Goal: Task Accomplishment & Management: Use online tool/utility

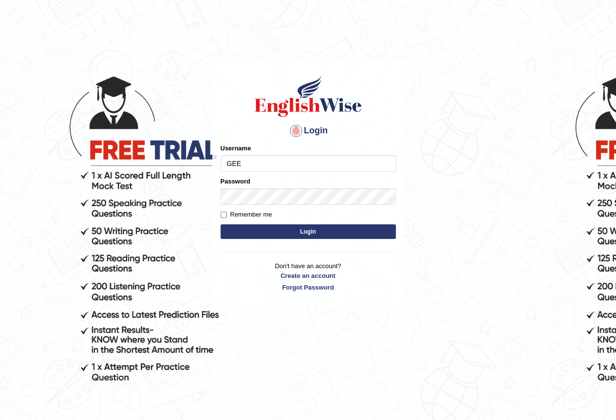
type input "GeeKaur"
click at [294, 228] on button "Login" at bounding box center [308, 232] width 175 height 15
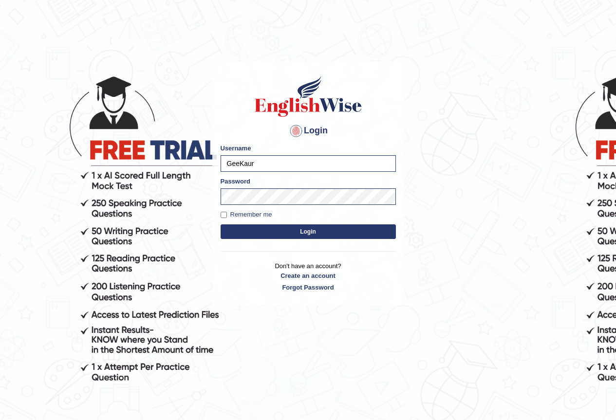
click at [308, 231] on button "Login" at bounding box center [308, 232] width 175 height 15
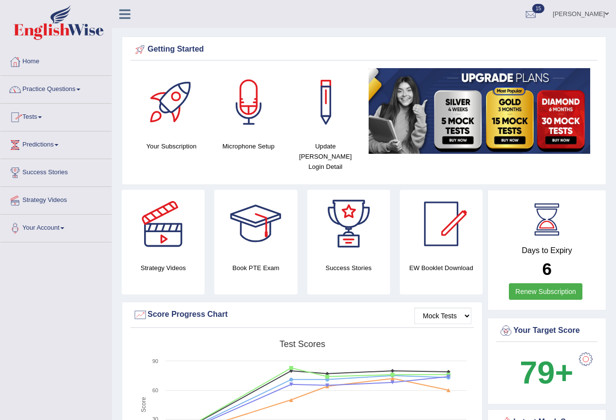
click at [73, 90] on link "Practice Questions" at bounding box center [55, 88] width 111 height 24
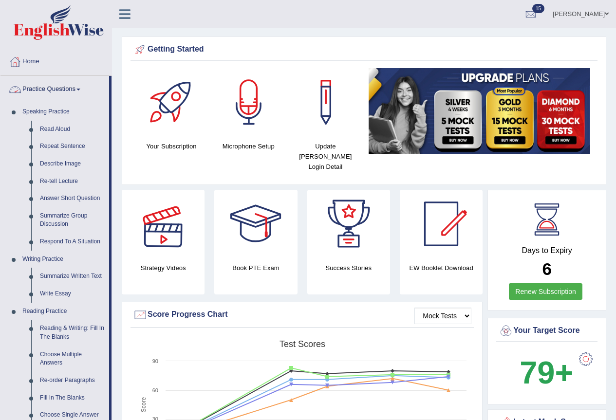
click at [80, 90] on span at bounding box center [78, 90] width 4 height 2
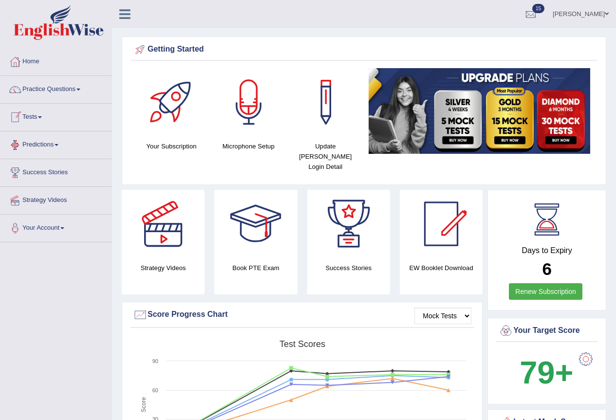
click at [42, 118] on span at bounding box center [40, 117] width 4 height 2
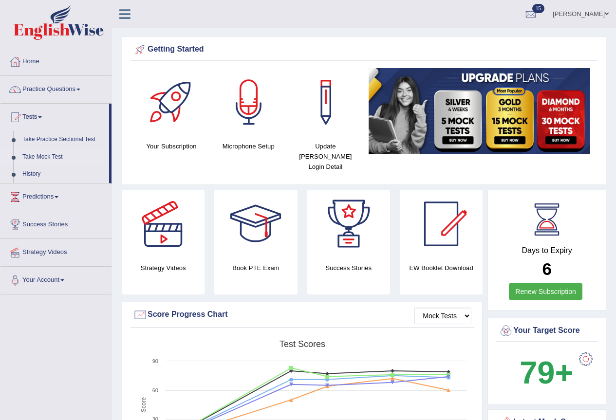
click at [44, 153] on link "Take Mock Test" at bounding box center [63, 158] width 91 height 18
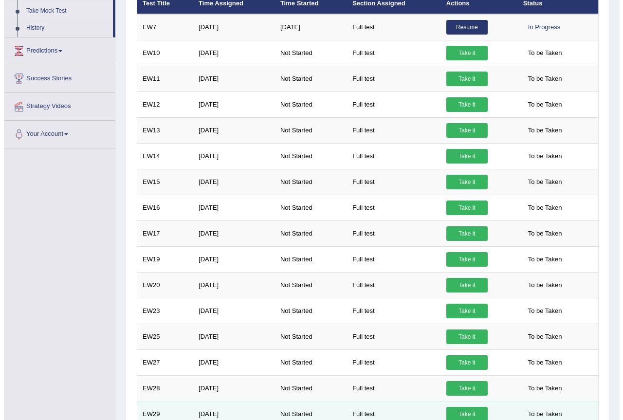
scroll to position [195, 0]
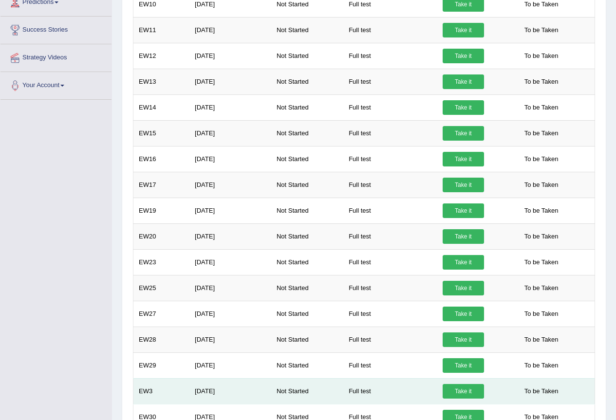
click at [459, 392] on link "Take it" at bounding box center [463, 391] width 41 height 15
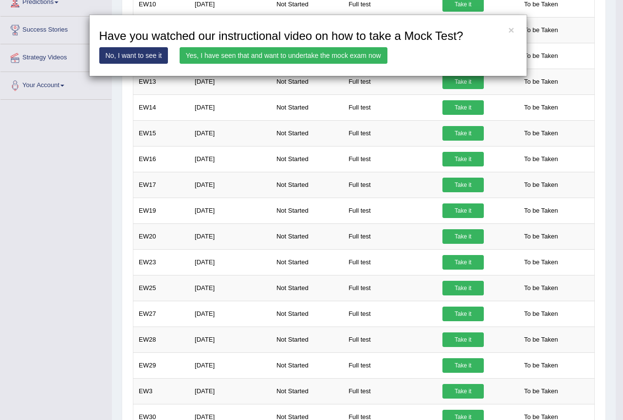
click at [295, 57] on link "Yes, I have seen that and want to undertake the mock exam now" at bounding box center [284, 55] width 208 height 17
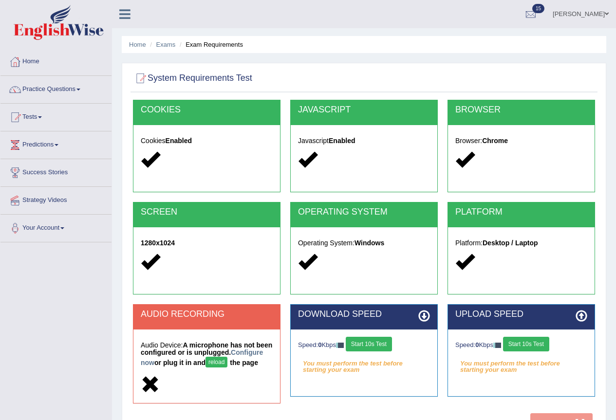
scroll to position [49, 0]
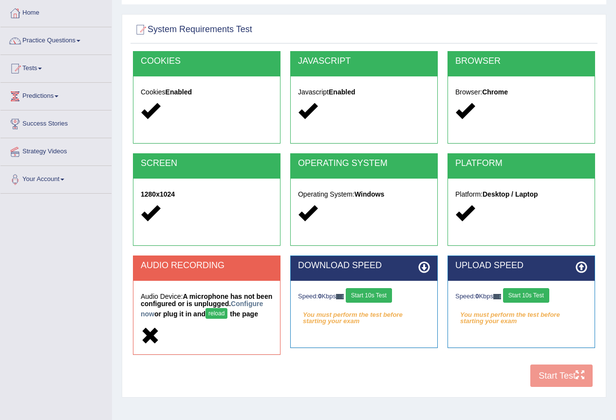
click at [227, 314] on button "reload" at bounding box center [217, 313] width 22 height 11
click at [227, 315] on button "reload" at bounding box center [217, 313] width 22 height 11
click at [227, 314] on button "reload" at bounding box center [217, 313] width 22 height 11
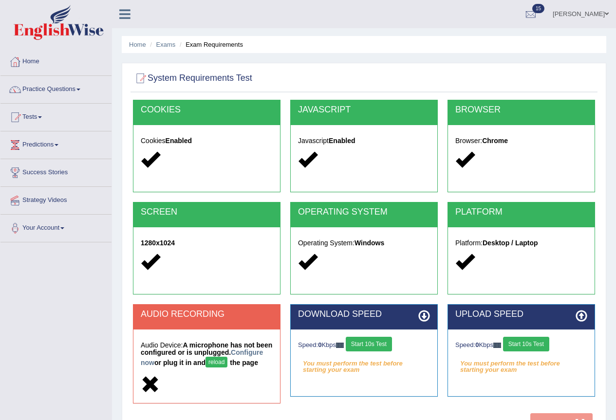
click at [607, 13] on span at bounding box center [607, 14] width 4 height 6
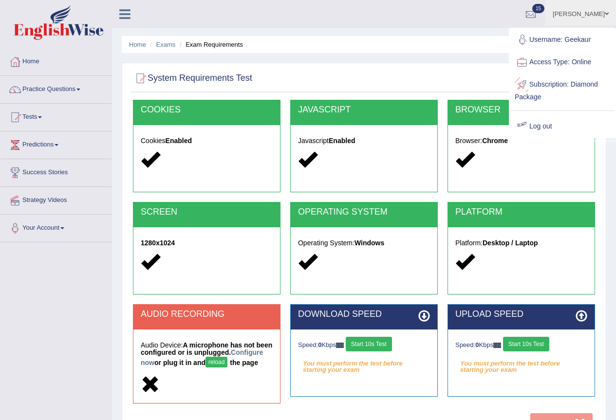
click at [536, 125] on link "Log out" at bounding box center [562, 126] width 105 height 22
